Goal: Task Accomplishment & Management: Complete application form

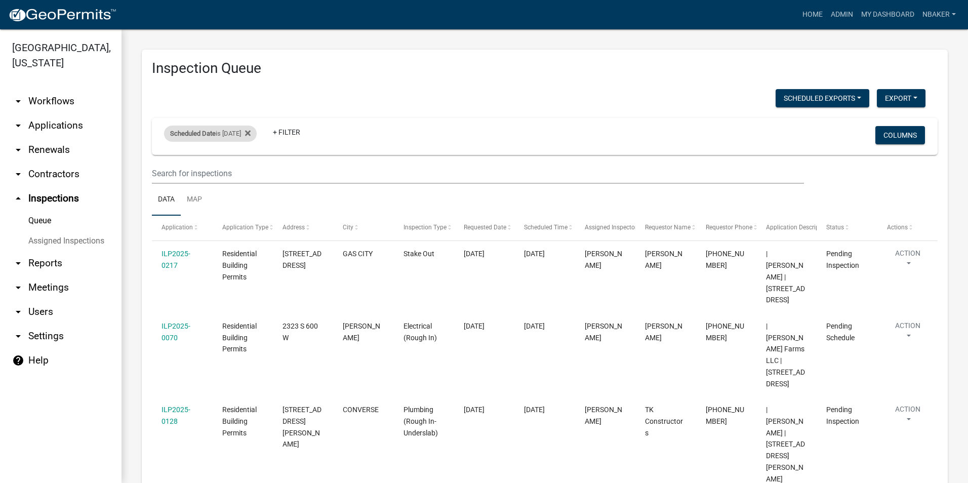
click at [226, 134] on div "Scheduled Date is [DATE]" at bounding box center [210, 133] width 93 height 16
click at [250, 165] on input "2025-08-19" at bounding box center [219, 171] width 71 height 21
click at [250, 171] on input "2025-08-19" at bounding box center [219, 171] width 71 height 21
type input "2025-08-18"
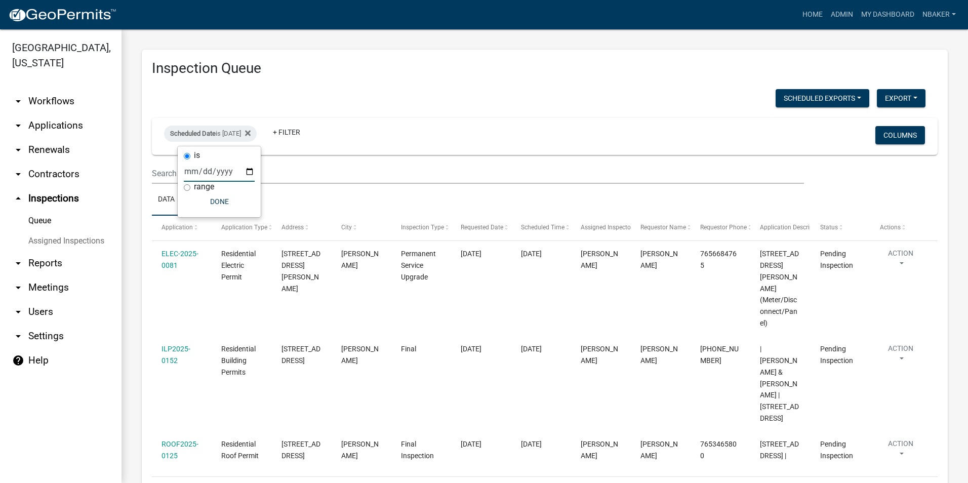
click at [502, 78] on div "Inspection Queue Scheduled Exports + Create New Monthly Tower Site Inspections …" at bounding box center [545, 286] width 806 height 473
click at [217, 138] on div "Scheduled Date is 08/18/2025" at bounding box center [210, 133] width 93 height 16
click at [250, 171] on input "2025-08-18" at bounding box center [219, 171] width 71 height 21
type input "2025-08-19"
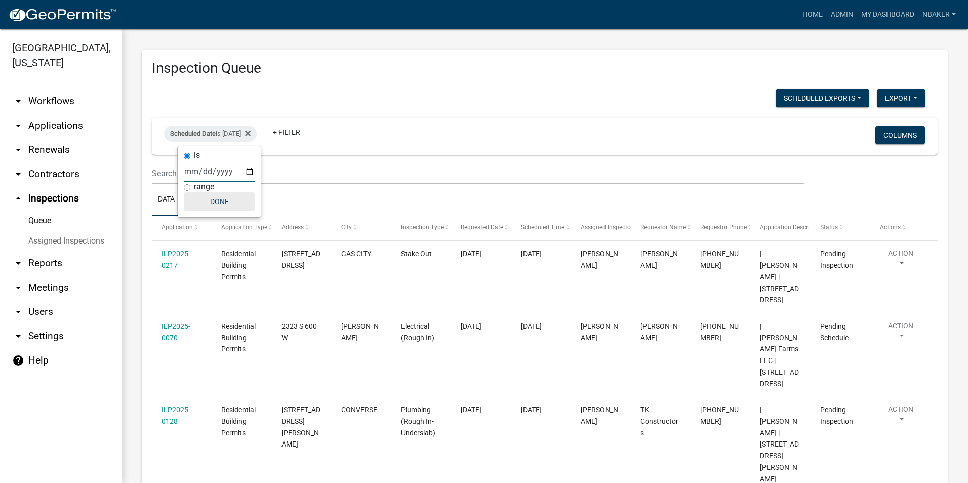
click at [220, 204] on button "Done" at bounding box center [219, 201] width 71 height 18
drag, startPoint x: 182, startPoint y: 329, endPoint x: 375, endPoint y: 113, distance: 290.3
click at [375, 113] on div "Scheduled Exports + Create New Monthly Tower Site Inspections Export Excel Form…" at bounding box center [544, 489] width 785 height 800
click at [72, 162] on link "arrow_drop_down Contractors" at bounding box center [60, 174] width 121 height 24
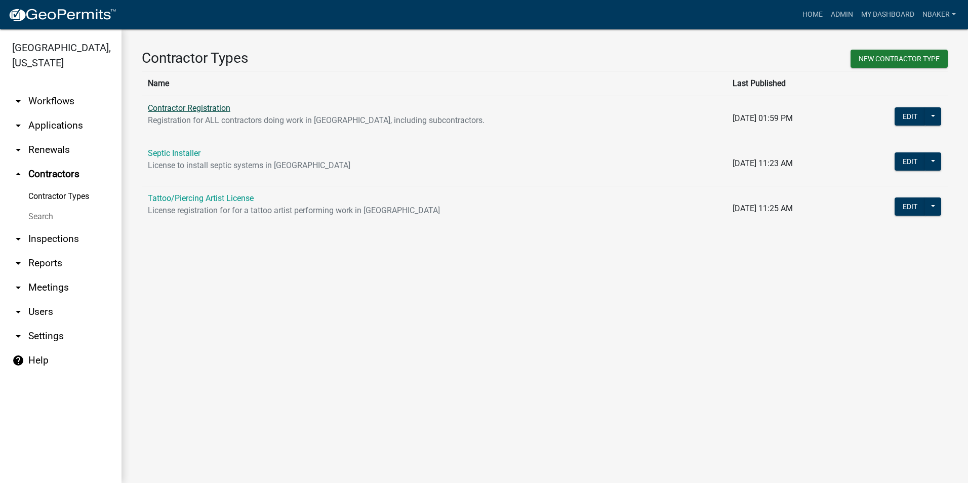
click at [216, 110] on link "Contractor Registration" at bounding box center [189, 108] width 82 height 10
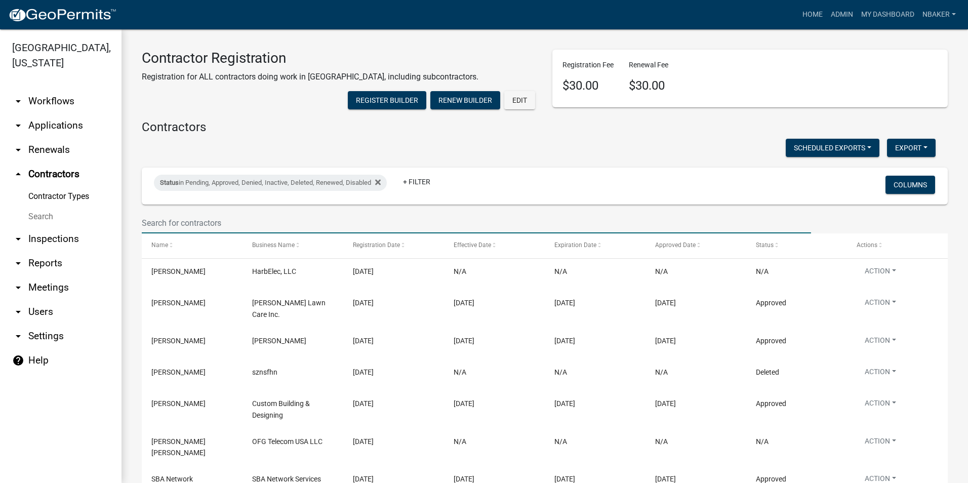
click at [218, 233] on input "text" at bounding box center [476, 223] width 669 height 21
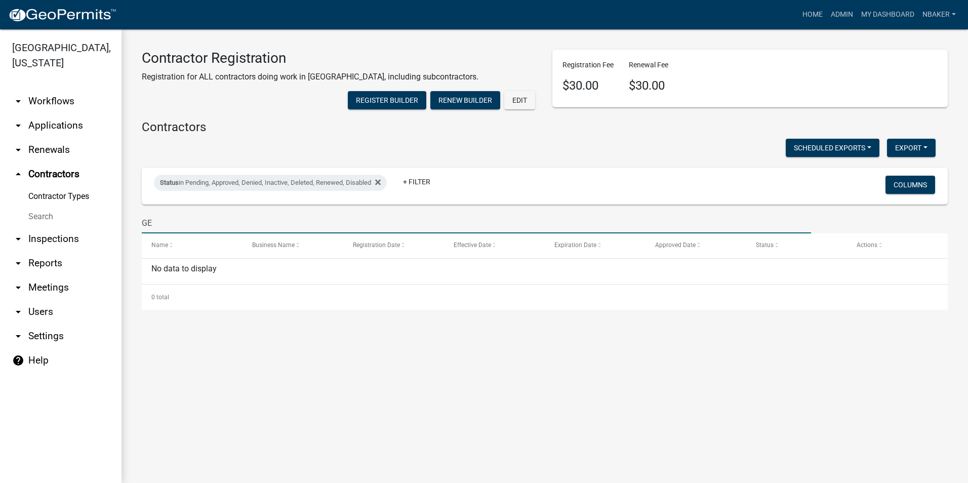
type input "G"
type input "Genesis tech"
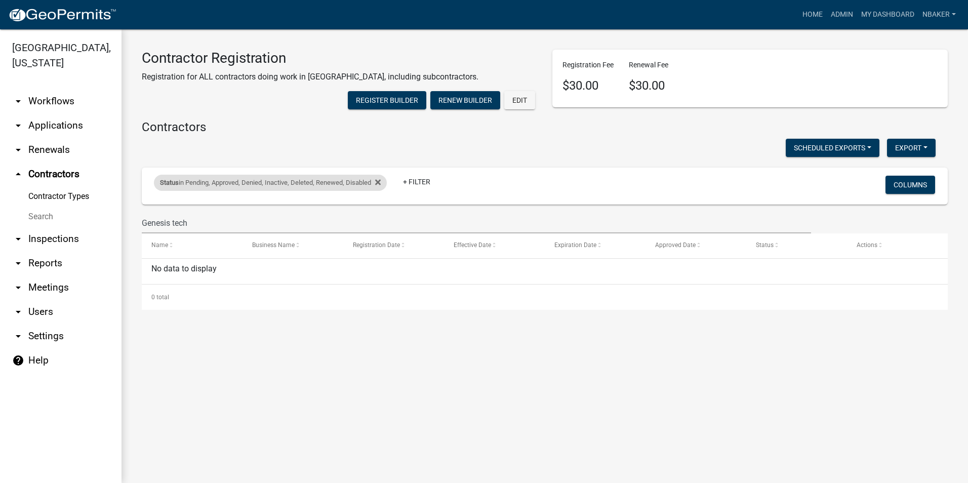
click at [384, 191] on div "Status in Pending, Approved, Denied, Inactive, Deleted, Renewed, Disabled Remov…" at bounding box center [270, 183] width 233 height 16
select select "1: '0'"
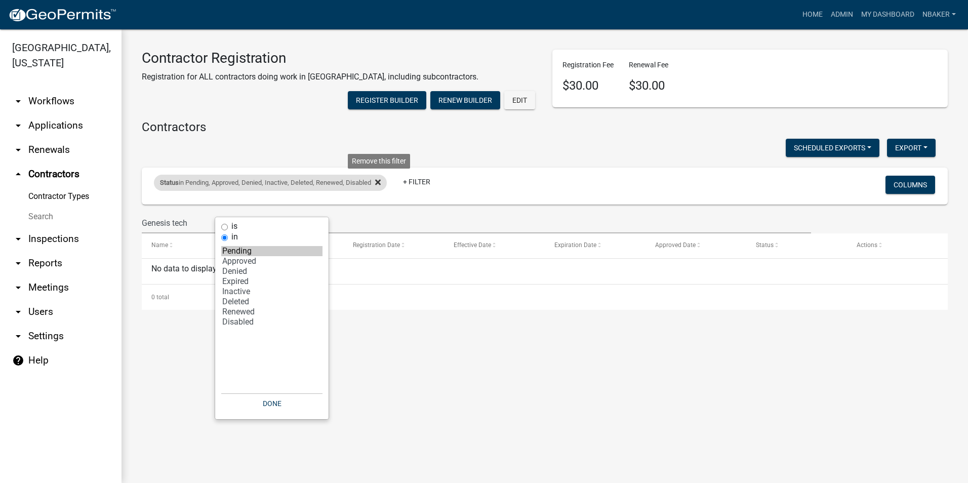
click at [381, 185] on icon at bounding box center [378, 183] width 6 height 6
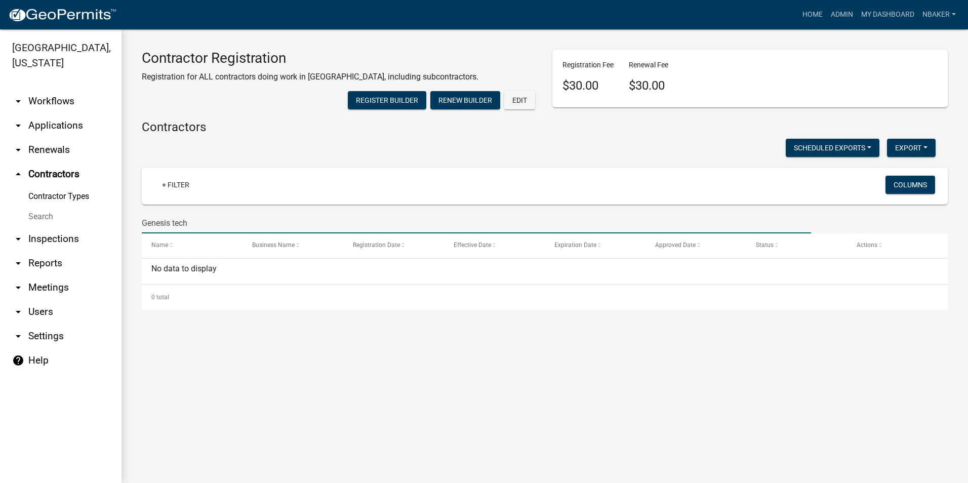
drag, startPoint x: 273, startPoint y: 247, endPoint x: 127, endPoint y: 228, distance: 147.9
click at [127, 228] on div "Contractor Registration Registration for ALL contractors doing work in Grant Co…" at bounding box center [544, 179] width 846 height 300
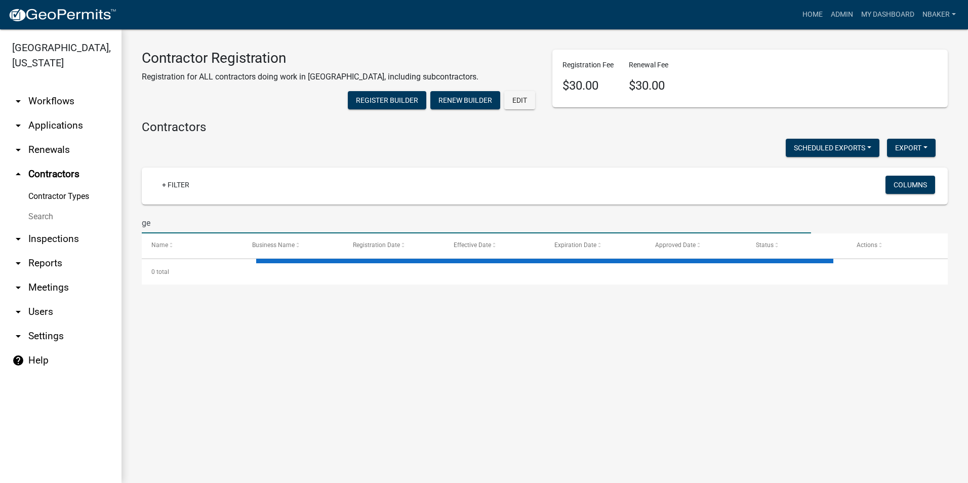
type input "g"
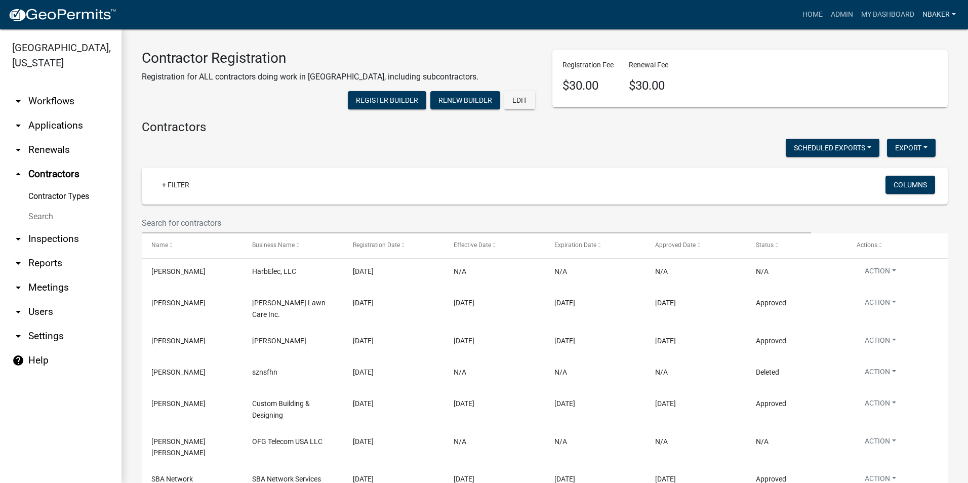
click at [951, 19] on link "nbaker" at bounding box center [938, 14] width 41 height 19
click at [925, 99] on link "Logout" at bounding box center [918, 99] width 81 height 24
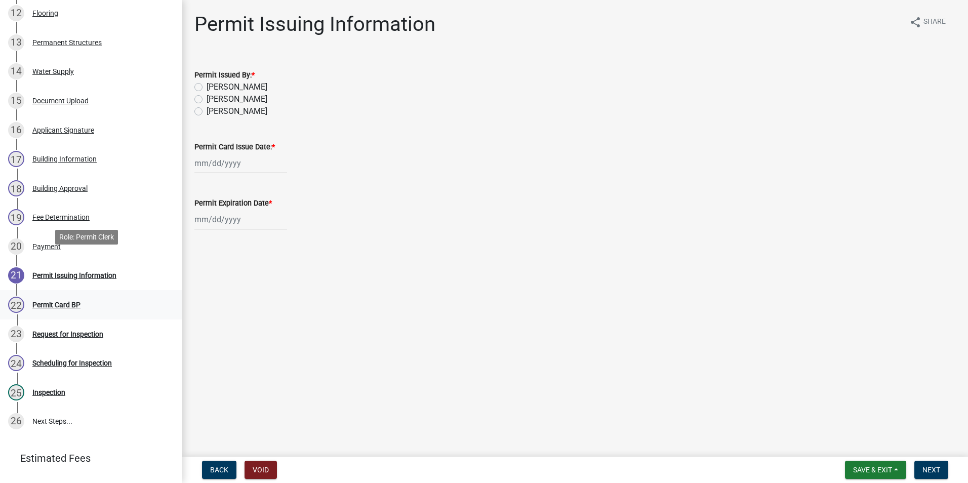
scroll to position [565, 0]
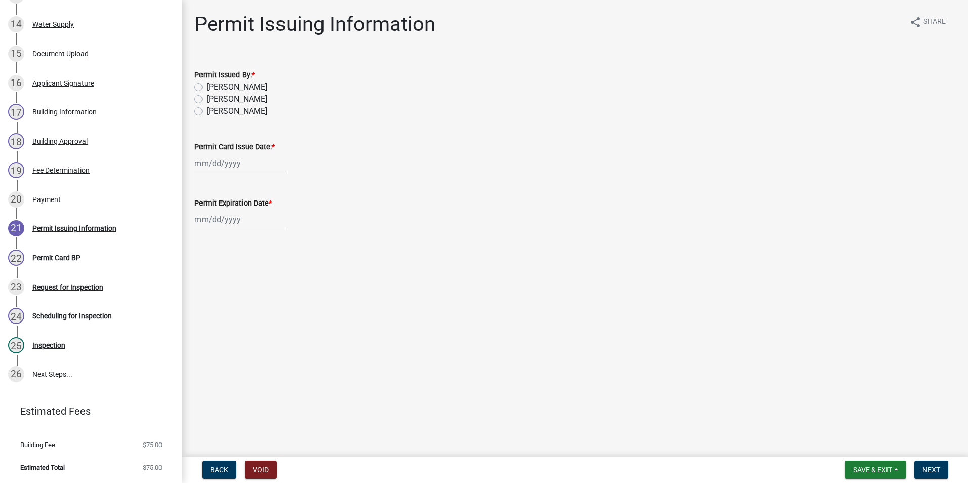
click at [206, 85] on label "[PERSON_NAME]" at bounding box center [236, 87] width 61 height 12
click at [206, 85] on input "[PERSON_NAME]" at bounding box center [209, 84] width 7 height 7
radio input "true"
click at [212, 167] on div at bounding box center [240, 163] width 93 height 21
select select "8"
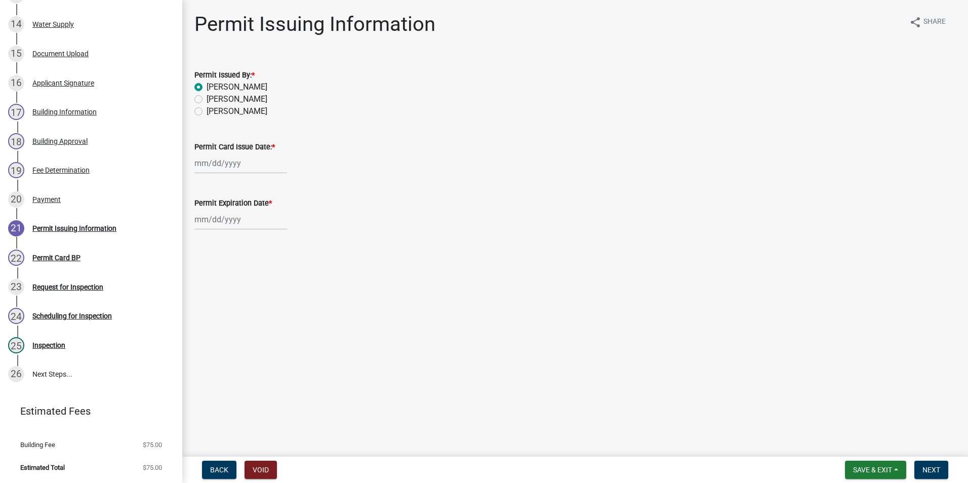
select select "2025"
click at [268, 249] on div "15" at bounding box center [269, 249] width 16 height 16
type input "[DATE]"
click at [260, 222] on div at bounding box center [240, 219] width 93 height 21
select select "8"
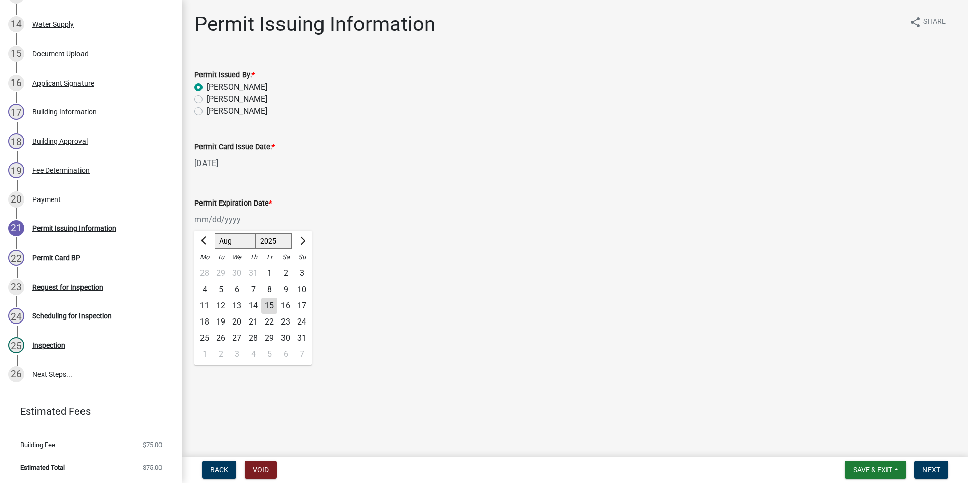
click at [269, 238] on select "1525 1526 1527 1528 1529 1530 1531 1532 1533 1534 1535 1536 1537 1538 1539 1540…" at bounding box center [274, 240] width 36 height 15
select select "2026"
click at [256, 233] on select "1525 1526 1527 1528 1529 1530 1531 1532 1533 1534 1535 1536 1537 1538 1539 1540…" at bounding box center [274, 240] width 36 height 15
click at [287, 303] on div "15" at bounding box center [285, 306] width 16 height 16
type input "[DATE]"
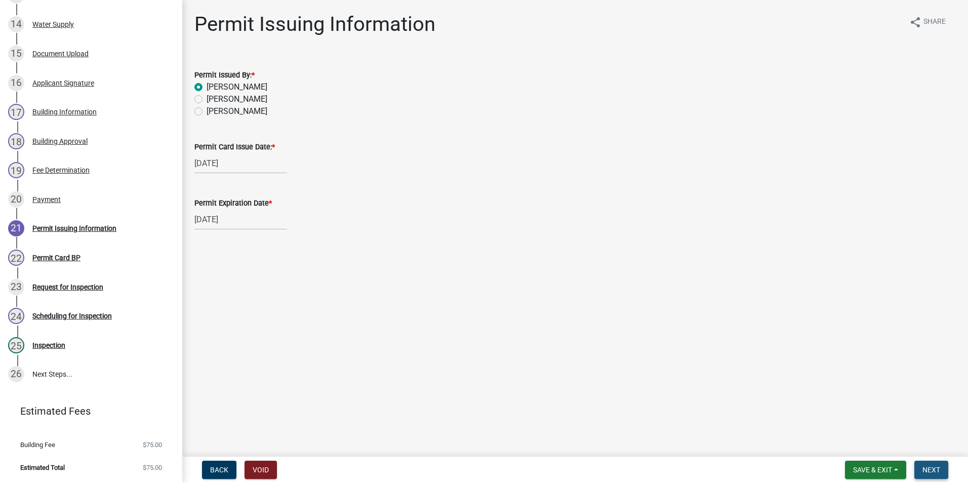
click at [925, 466] on span "Next" at bounding box center [931, 470] width 18 height 8
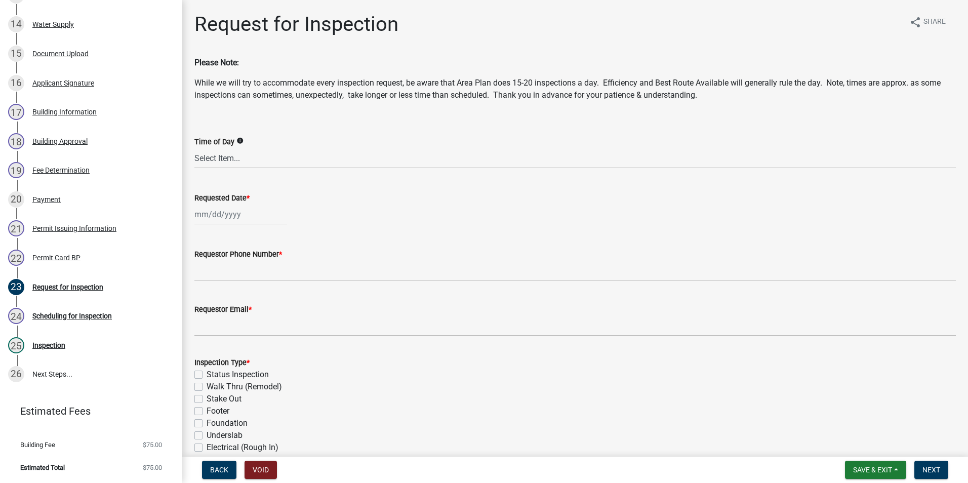
click at [259, 216] on div at bounding box center [240, 214] width 93 height 21
select select "8"
select select "2025"
click at [225, 315] on div "19" at bounding box center [221, 317] width 16 height 16
type input "[DATE]"
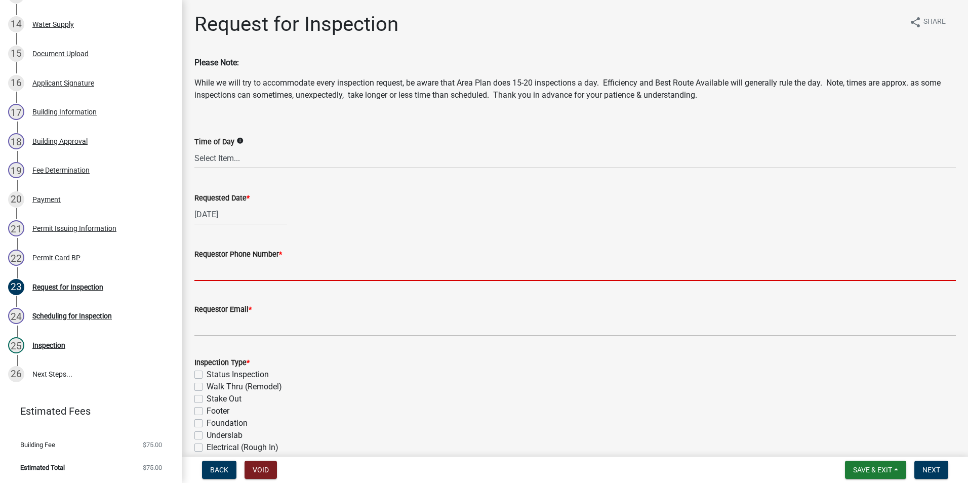
click at [248, 276] on input "Requestor Phone Number *" at bounding box center [574, 270] width 761 height 21
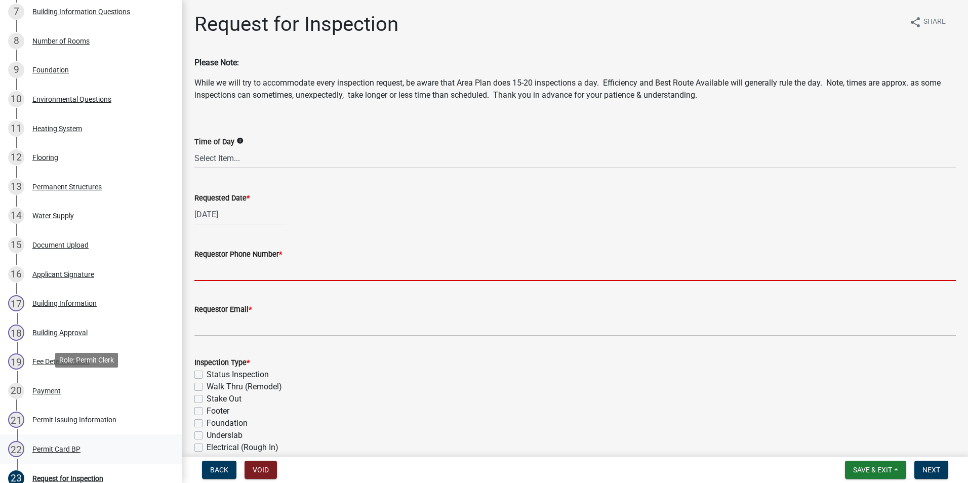
scroll to position [59, 0]
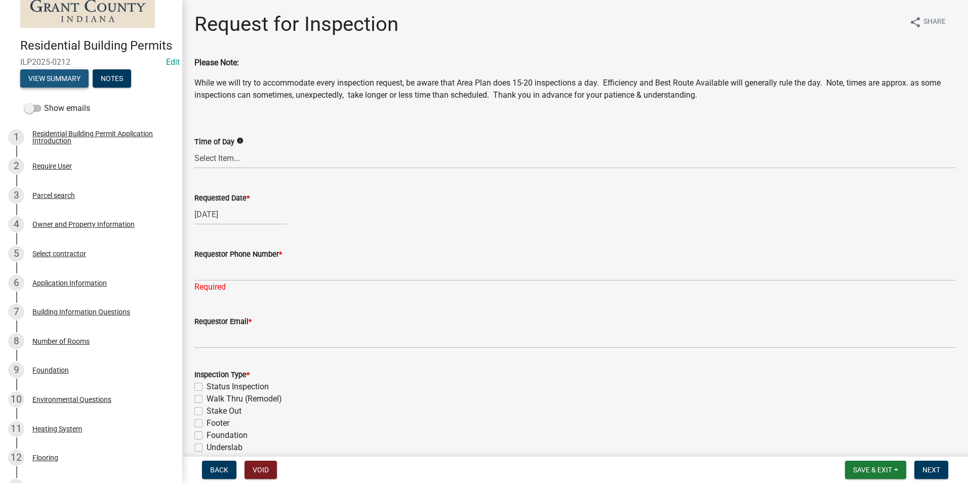
click at [63, 88] on button "View Summary" at bounding box center [54, 78] width 68 height 18
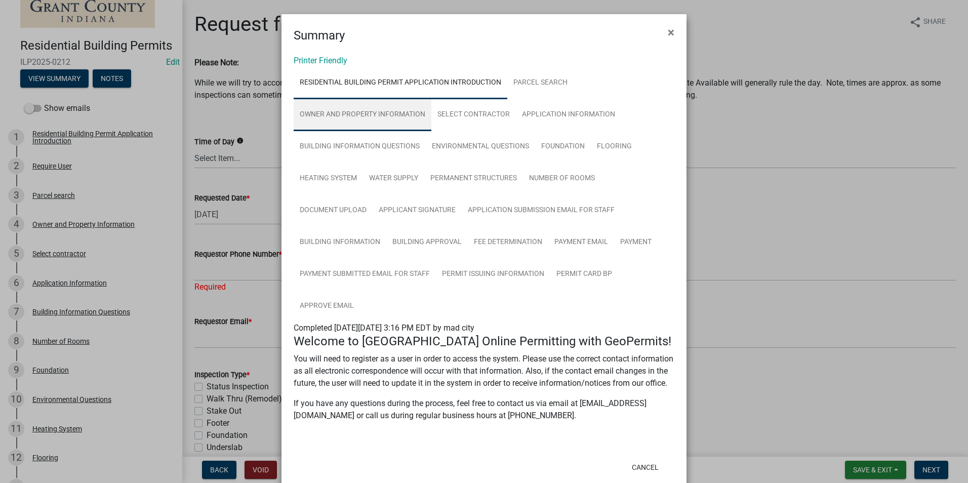
click at [377, 116] on link "Owner and Property Information" at bounding box center [362, 115] width 138 height 32
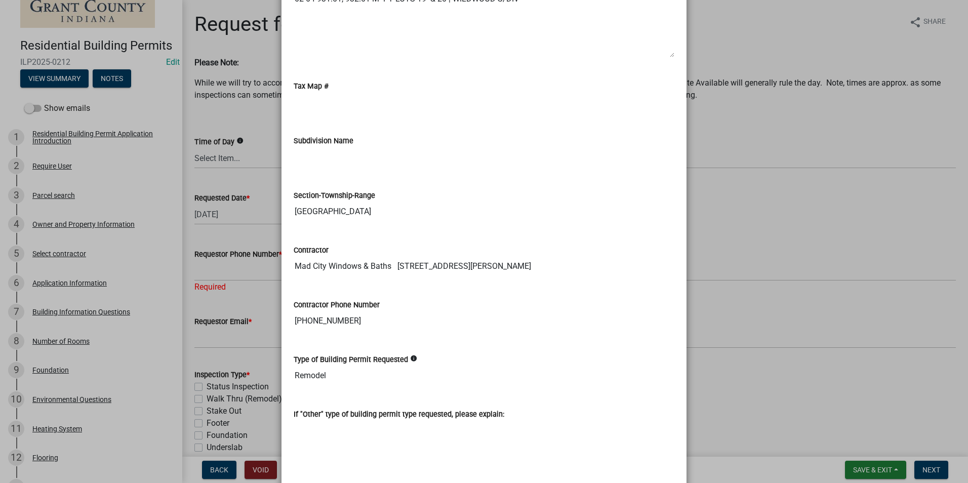
scroll to position [1265, 0]
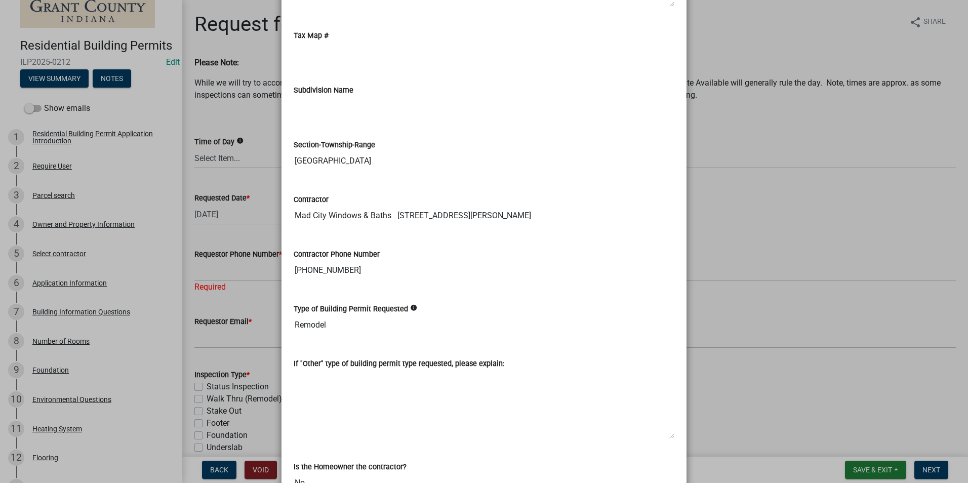
drag, startPoint x: 386, startPoint y: 277, endPoint x: 280, endPoint y: 272, distance: 105.9
click at [236, 268] on ngb-modal-window "Summary × Printer Friendly Residential Building Permit Application Introduction…" at bounding box center [484, 241] width 968 height 483
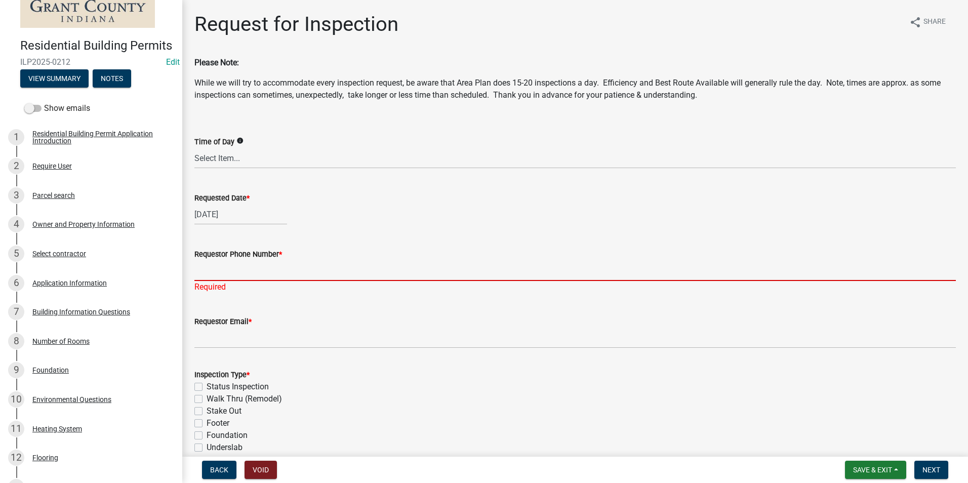
click at [242, 269] on input "Requestor Phone Number *" at bounding box center [574, 270] width 761 height 21
paste input "[PHONE_NUMBER]"
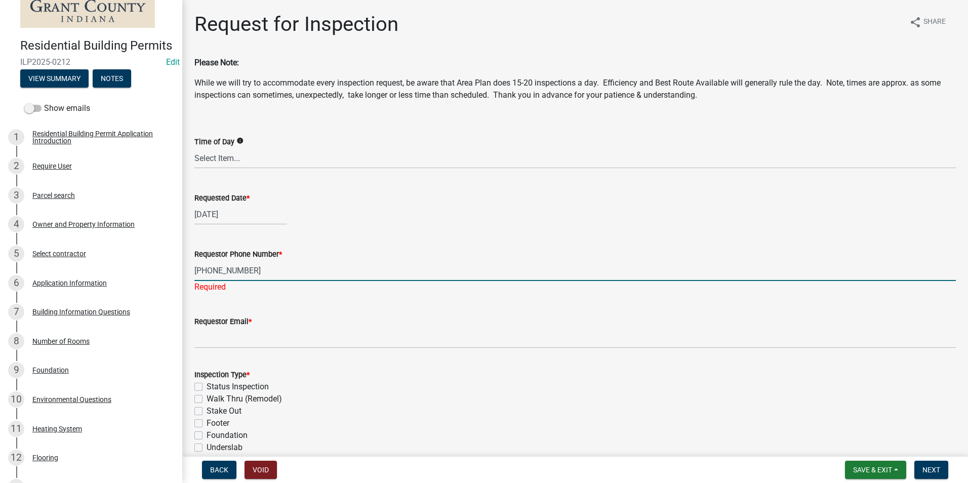
type input "[PHONE_NUMBER]"
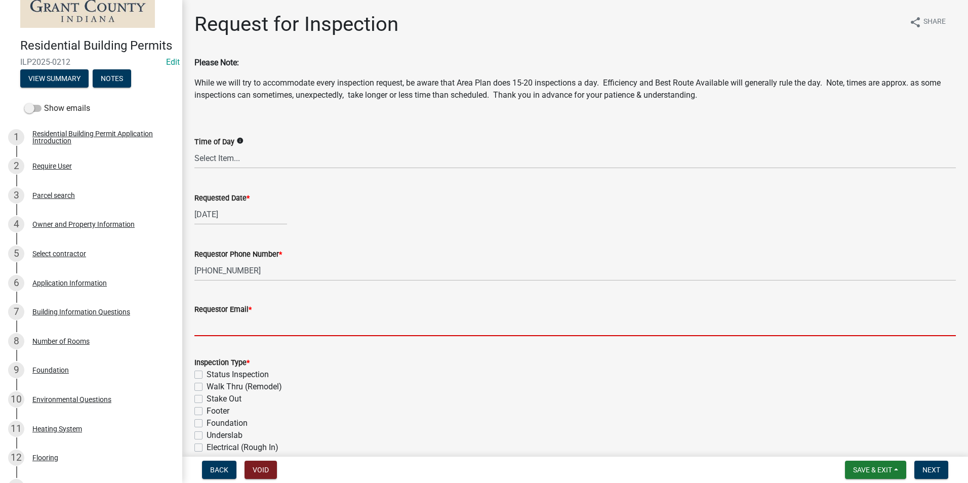
click at [296, 341] on wm-data-entity-input "Requestor Email *" at bounding box center [574, 316] width 761 height 55
type input "[EMAIL_ADDRESS][DOMAIN_NAME]"
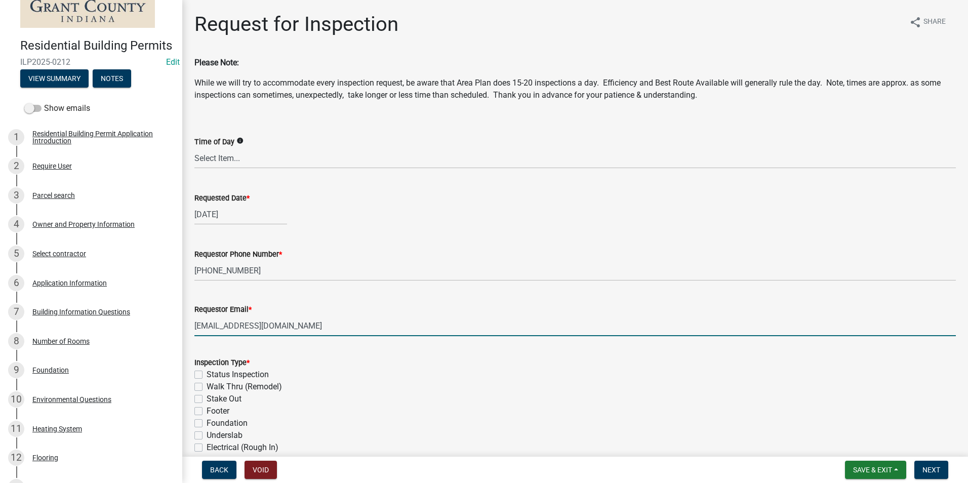
scroll to position [152, 0]
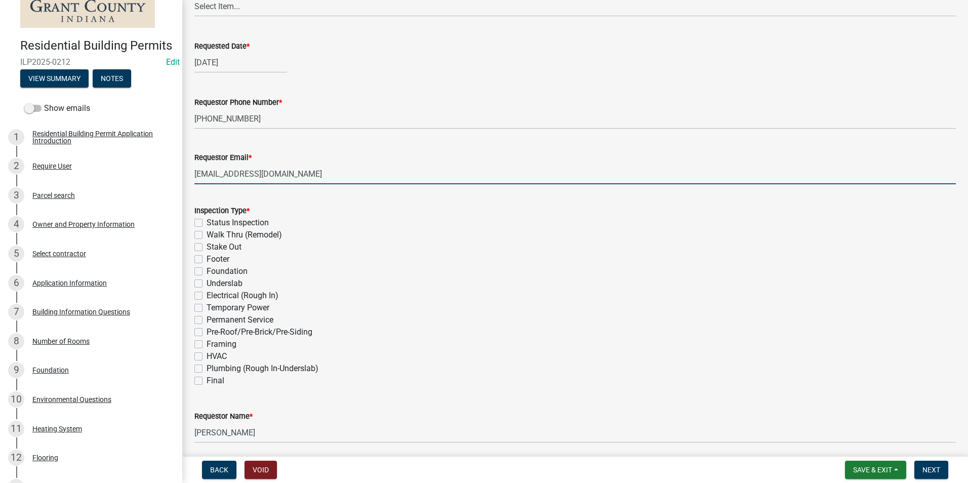
click at [206, 237] on label "Walk Thru (Remodel)" at bounding box center [243, 235] width 75 height 12
click at [206, 235] on input "Walk Thru (Remodel)" at bounding box center [209, 232] width 7 height 7
checkbox input "true"
checkbox input "false"
checkbox input "true"
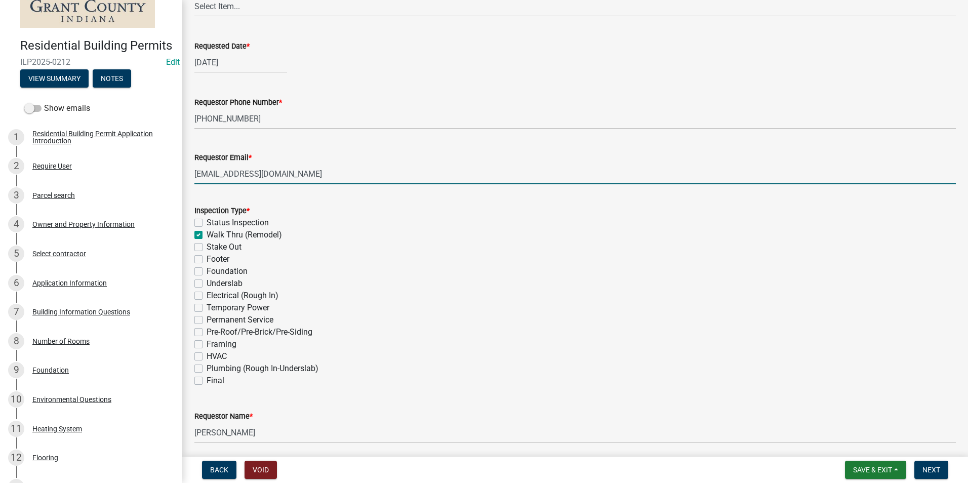
checkbox input "false"
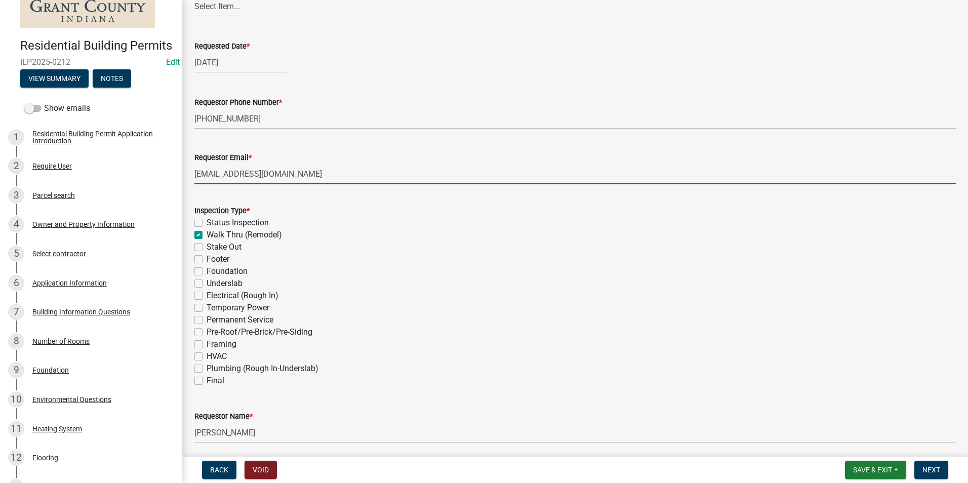
checkbox input "false"
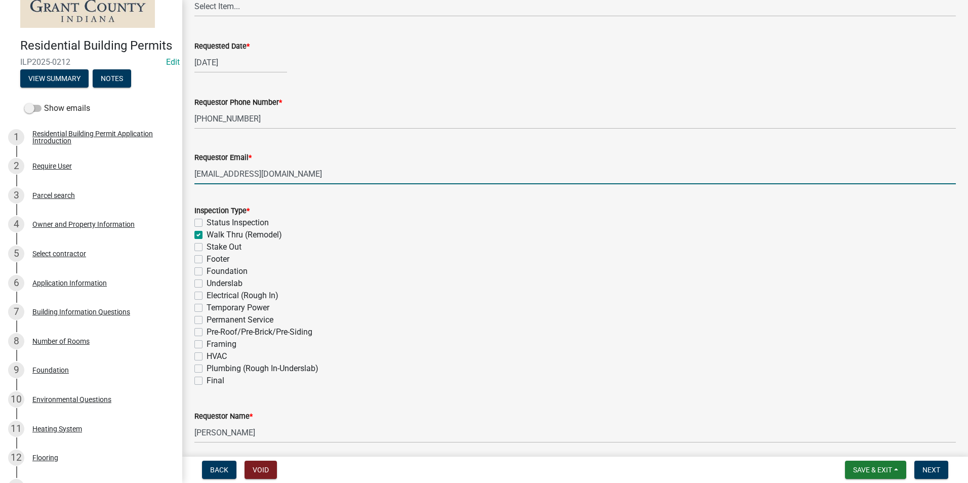
checkbox input "false"
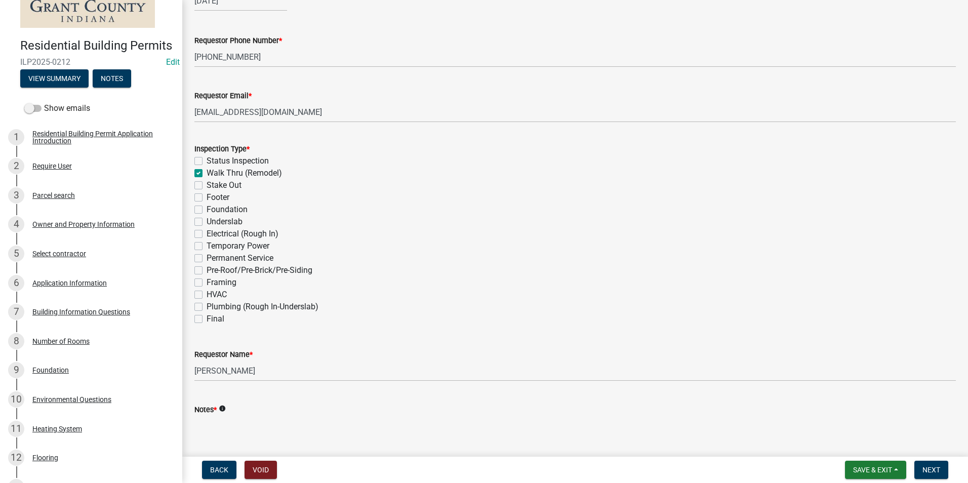
scroll to position [284, 0]
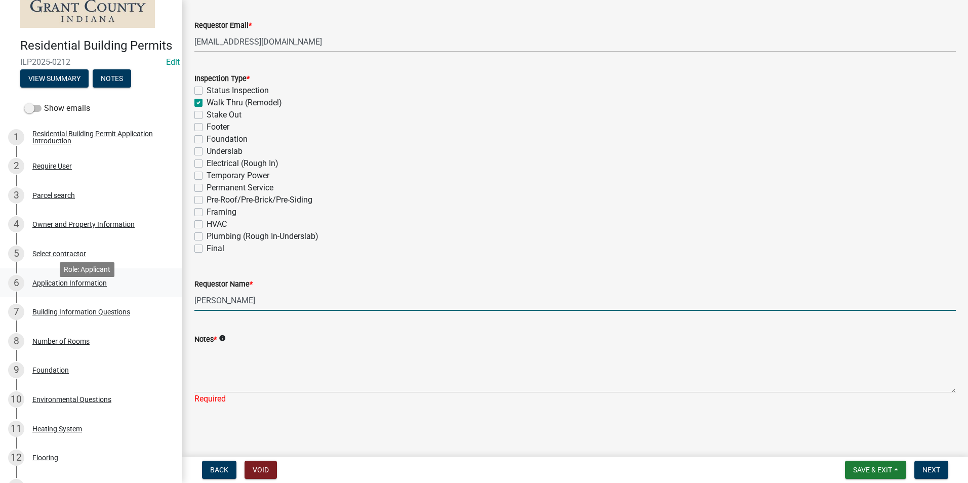
drag, startPoint x: 214, startPoint y: 296, endPoint x: 145, endPoint y: 289, distance: 69.6
click at [145, 289] on div "Residential Building Permits ILP2025-0212 Edit View Summary Notes Show emails 1…" at bounding box center [484, 241] width 968 height 483
type input "m"
type input "Mad City Windows"
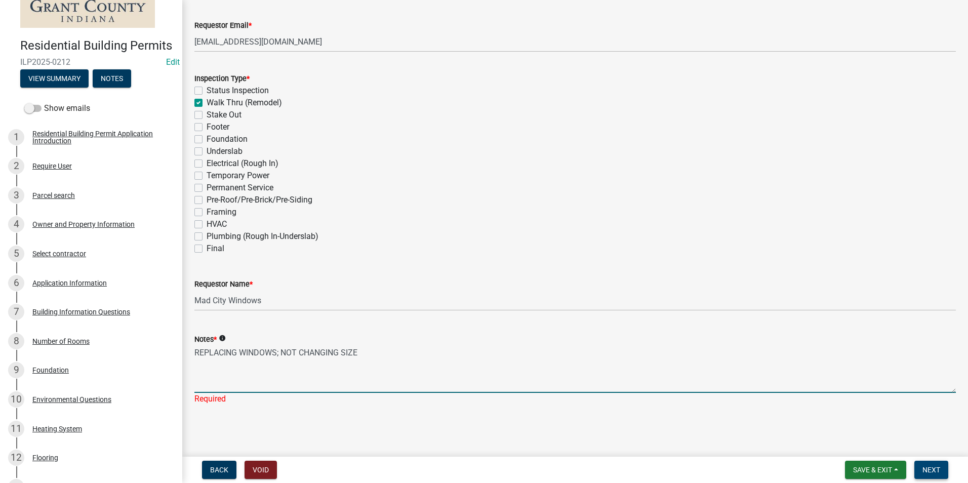
type textarea "REPLACING WINDOWS; NOT CHANGING SIZE"
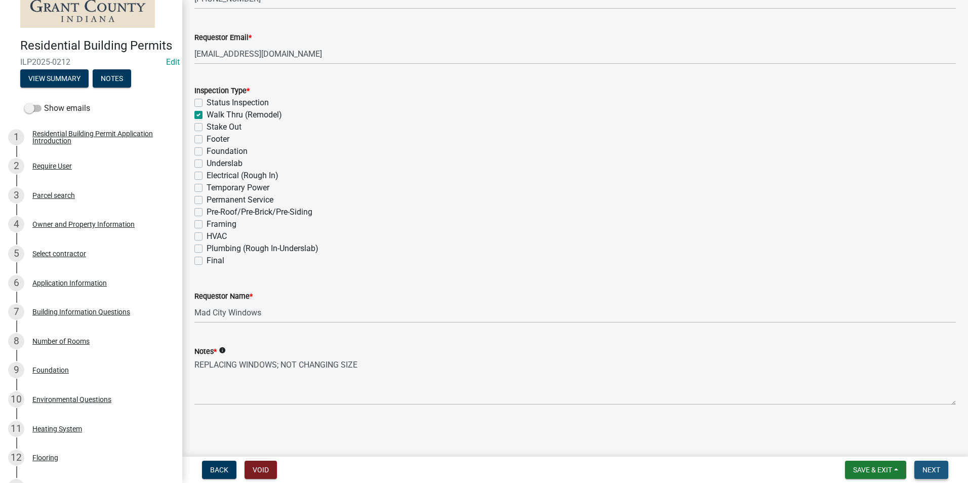
click at [921, 461] on button "Next" at bounding box center [931, 469] width 34 height 18
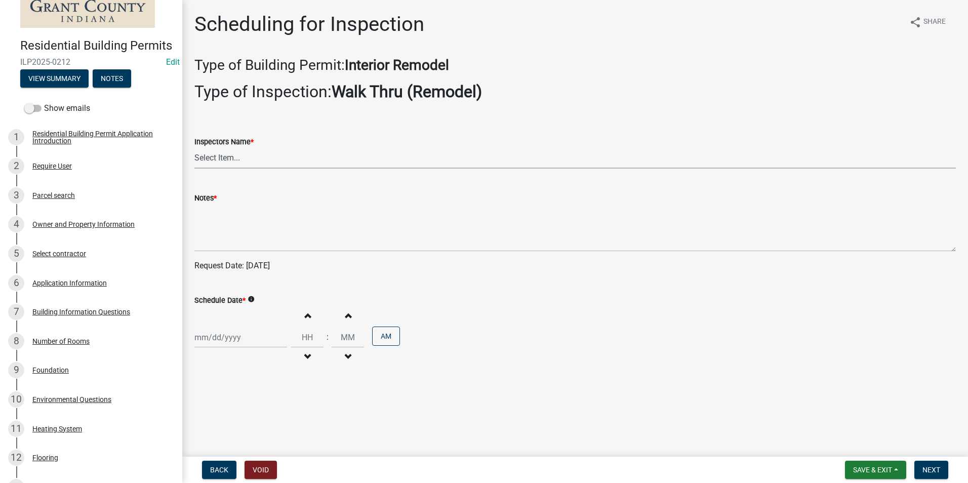
drag, startPoint x: 308, startPoint y: 152, endPoint x: 299, endPoint y: 157, distance: 10.0
click at [307, 152] on select "Select Item... rberryhill ([PERSON_NAME]) [PERSON_NAME] ([PERSON_NAME]) BBenefi…" at bounding box center [574, 158] width 761 height 21
select select "d7f9a44a-d2ea-4d3c-83b3-1aa71c950bd5"
click at [194, 148] on select "Select Item... rberryhill ([PERSON_NAME]) [PERSON_NAME] ([PERSON_NAME]) BBenefi…" at bounding box center [574, 158] width 761 height 21
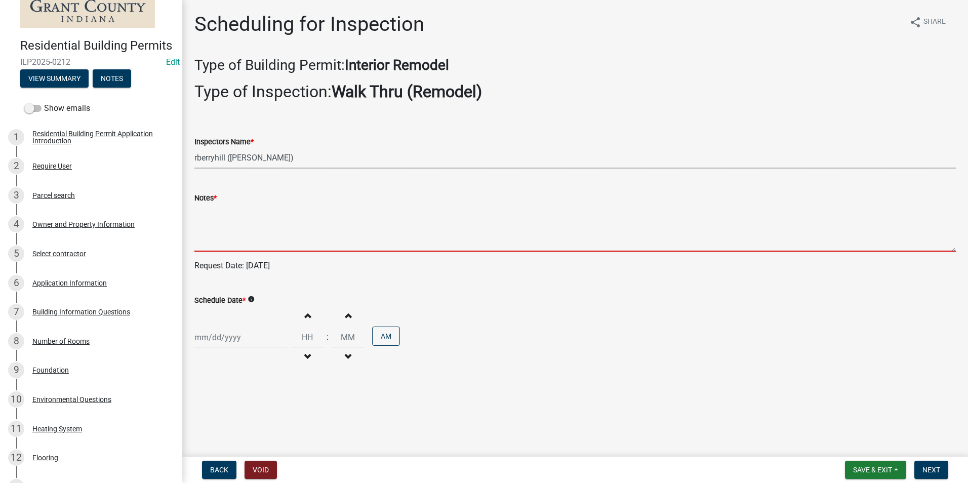
click at [232, 237] on textarea "Notes *" at bounding box center [574, 228] width 761 height 48
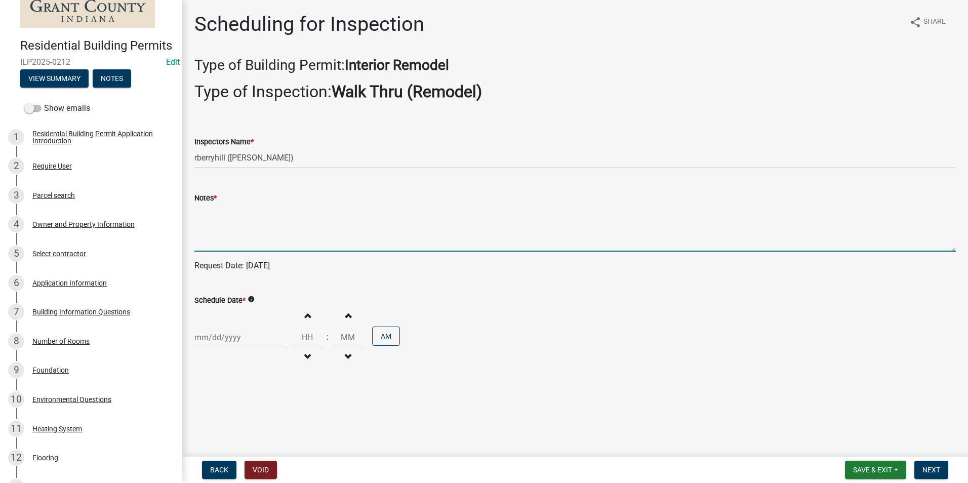
click at [232, 339] on div at bounding box center [240, 337] width 93 height 21
select select "8"
select select "2025"
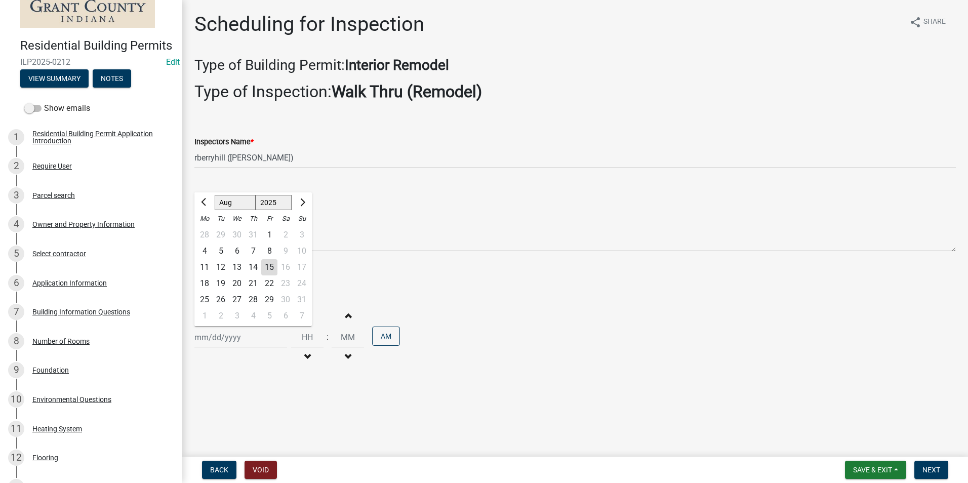
click at [221, 282] on div "19" at bounding box center [221, 283] width 16 height 16
type input "[DATE]"
click at [950, 467] on form "Save & Exit Save Save & Exit Next" at bounding box center [896, 469] width 111 height 18
click at [940, 472] on button "Next" at bounding box center [931, 469] width 34 height 18
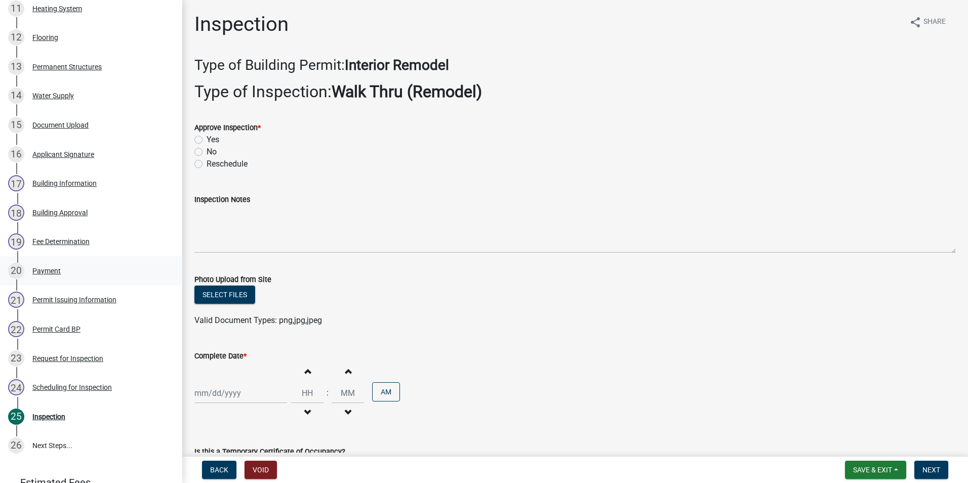
scroll to position [565, 0]
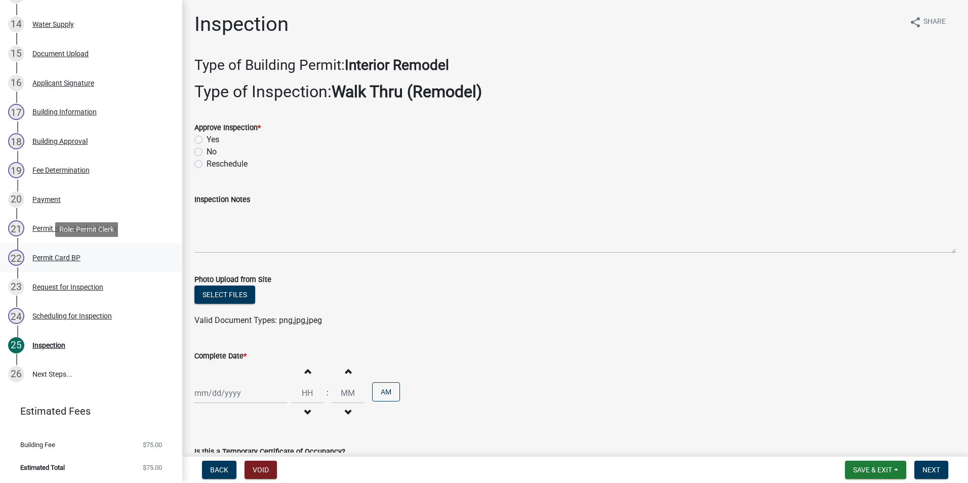
click at [70, 259] on div "Permit Card BP" at bounding box center [56, 257] width 48 height 7
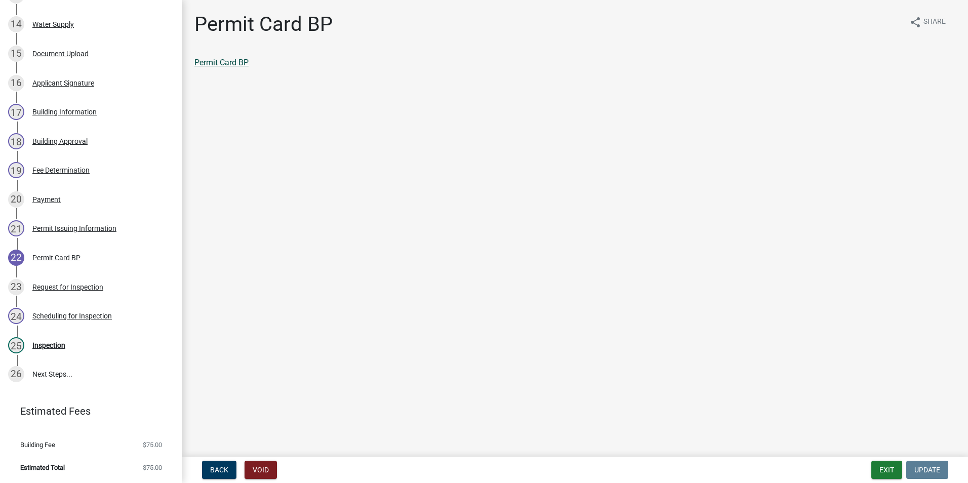
click at [218, 61] on link "Permit Card BP" at bounding box center [221, 63] width 54 height 10
click at [234, 65] on link "Permit Card BP" at bounding box center [221, 63] width 54 height 10
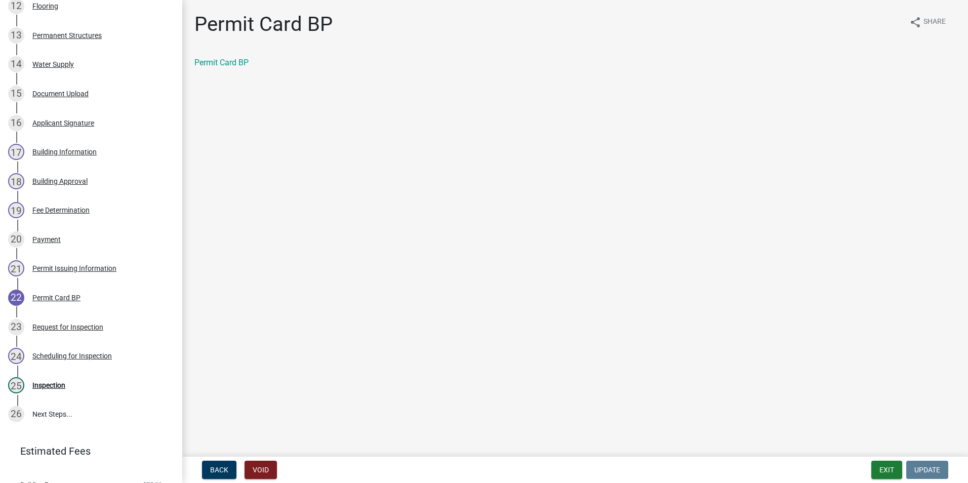
scroll to position [413, 0]
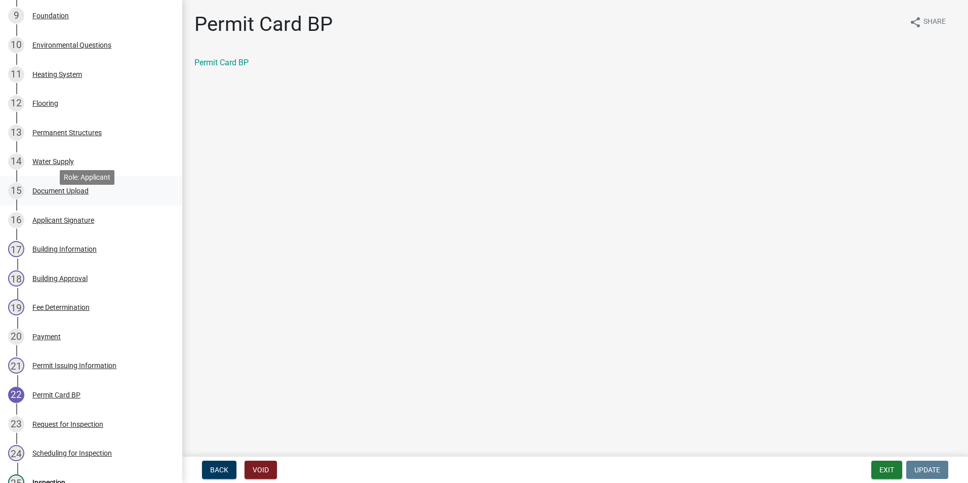
click at [77, 199] on div "15 Document Upload" at bounding box center [87, 191] width 158 height 16
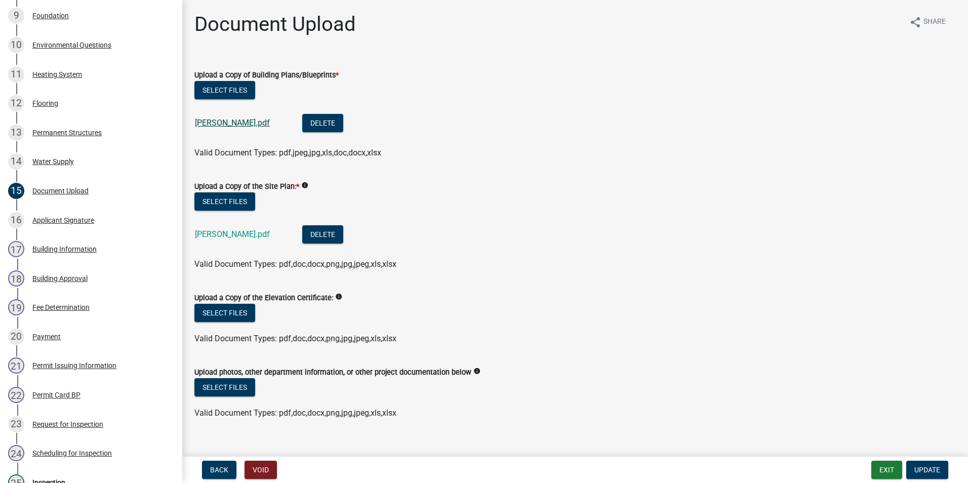
click at [225, 120] on link "[PERSON_NAME].pdf" at bounding box center [232, 123] width 75 height 10
click at [219, 237] on link "[PERSON_NAME].pdf" at bounding box center [232, 234] width 75 height 10
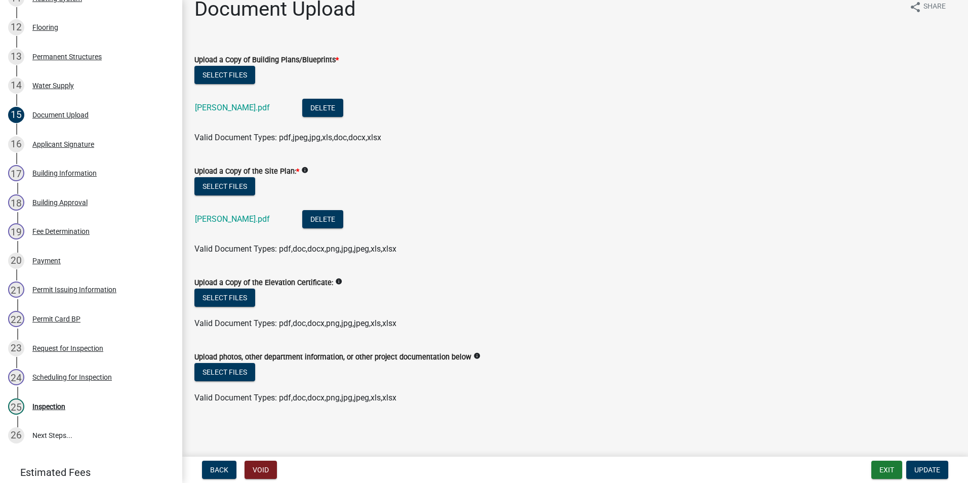
scroll to position [565, 0]
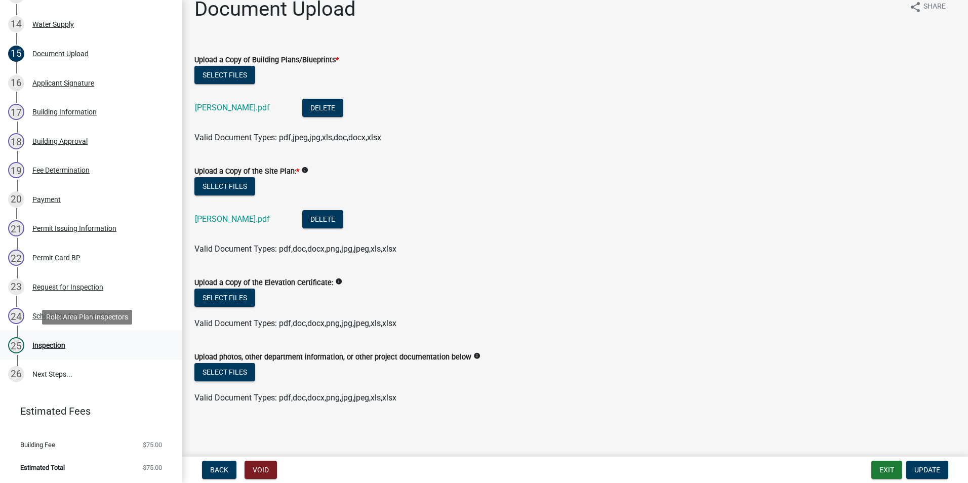
click at [53, 342] on div "Inspection" at bounding box center [48, 345] width 33 height 7
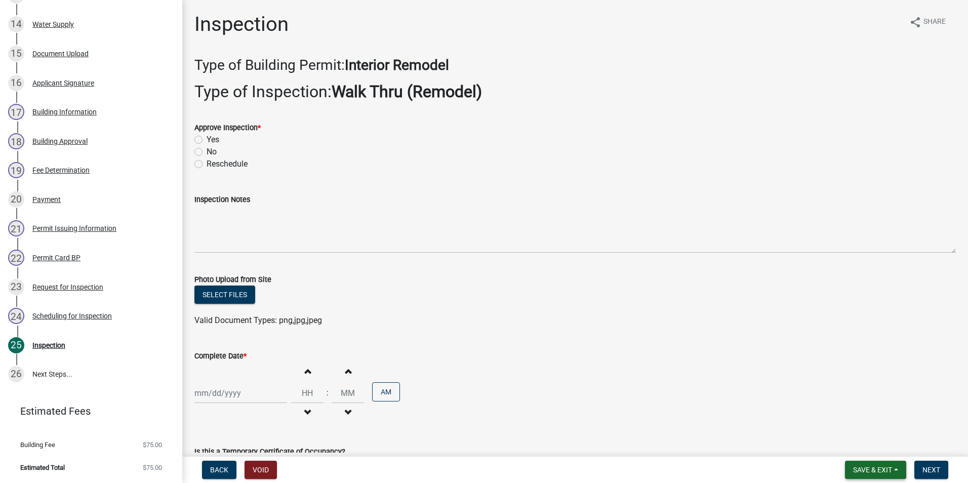
click at [886, 465] on button "Save & Exit" at bounding box center [875, 469] width 61 height 18
click at [865, 442] on button "Save & Exit" at bounding box center [865, 443] width 81 height 24
